Goal: Task Accomplishment & Management: Manage account settings

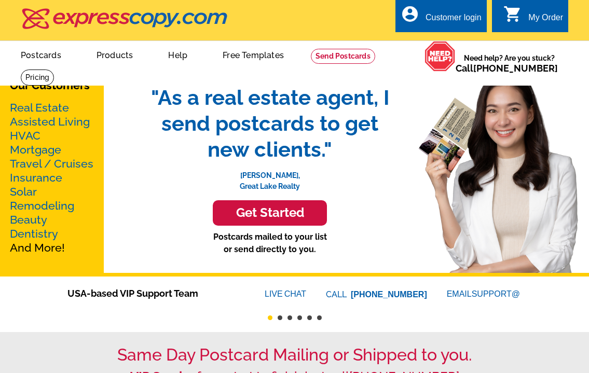
click at [456, 14] on div "Customer login" at bounding box center [454, 20] width 56 height 15
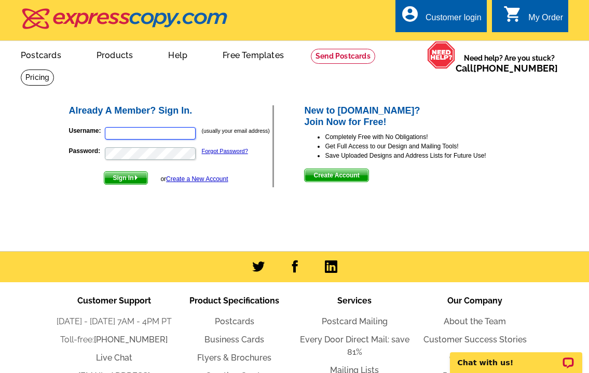
type input "[EMAIL_ADDRESS][DOMAIN_NAME]"
click at [130, 177] on span "Sign In" at bounding box center [125, 178] width 43 height 12
